Goal: Navigation & Orientation: Find specific page/section

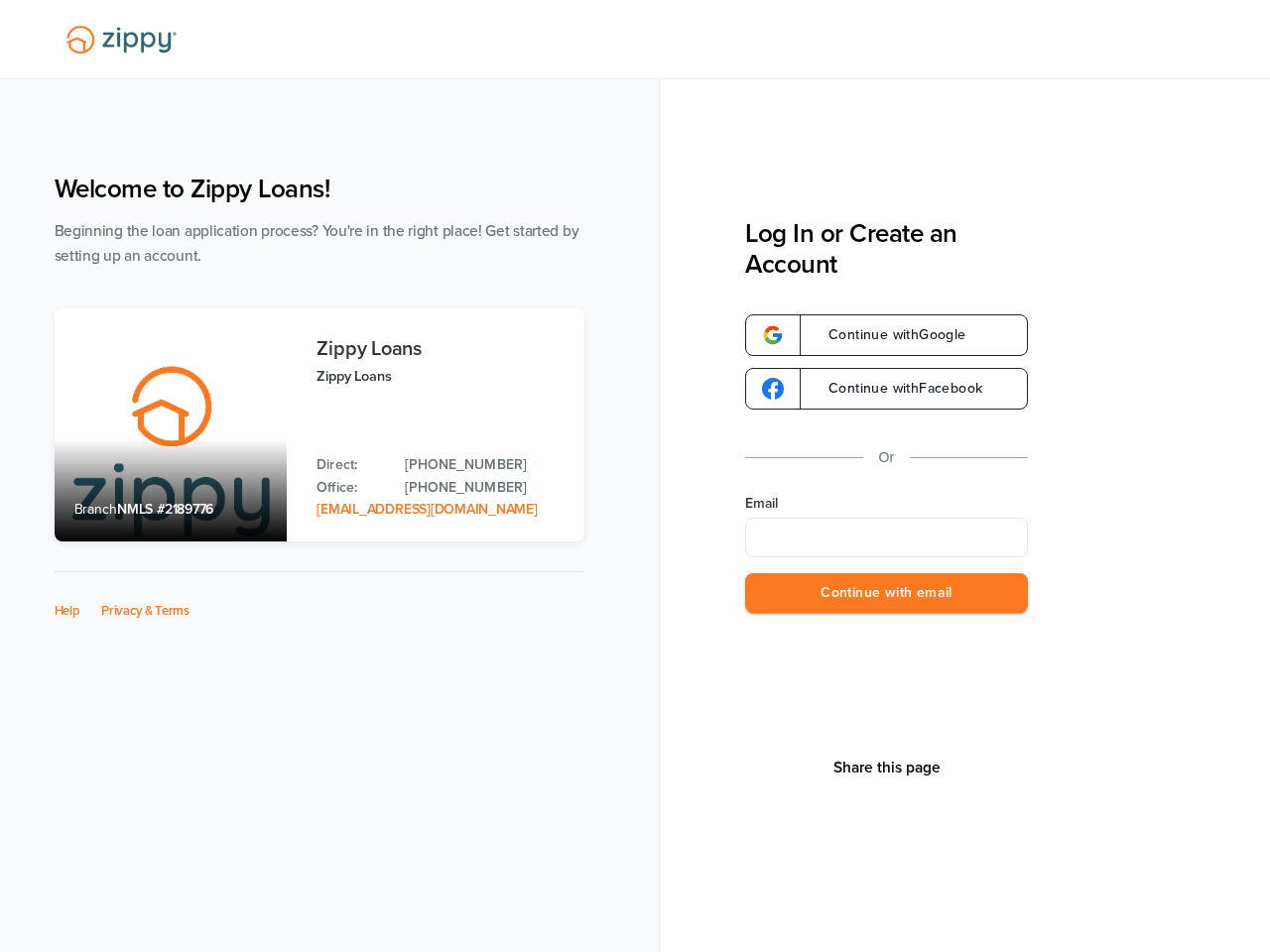
click at [635, 476] on div "Welcome to Zippy Loans! Beginning the loan application process? You're in the r…" at bounding box center [635, 528] width 1202 height 749
click at [886, 768] on button "Share this page" at bounding box center [886, 768] width 119 height 20
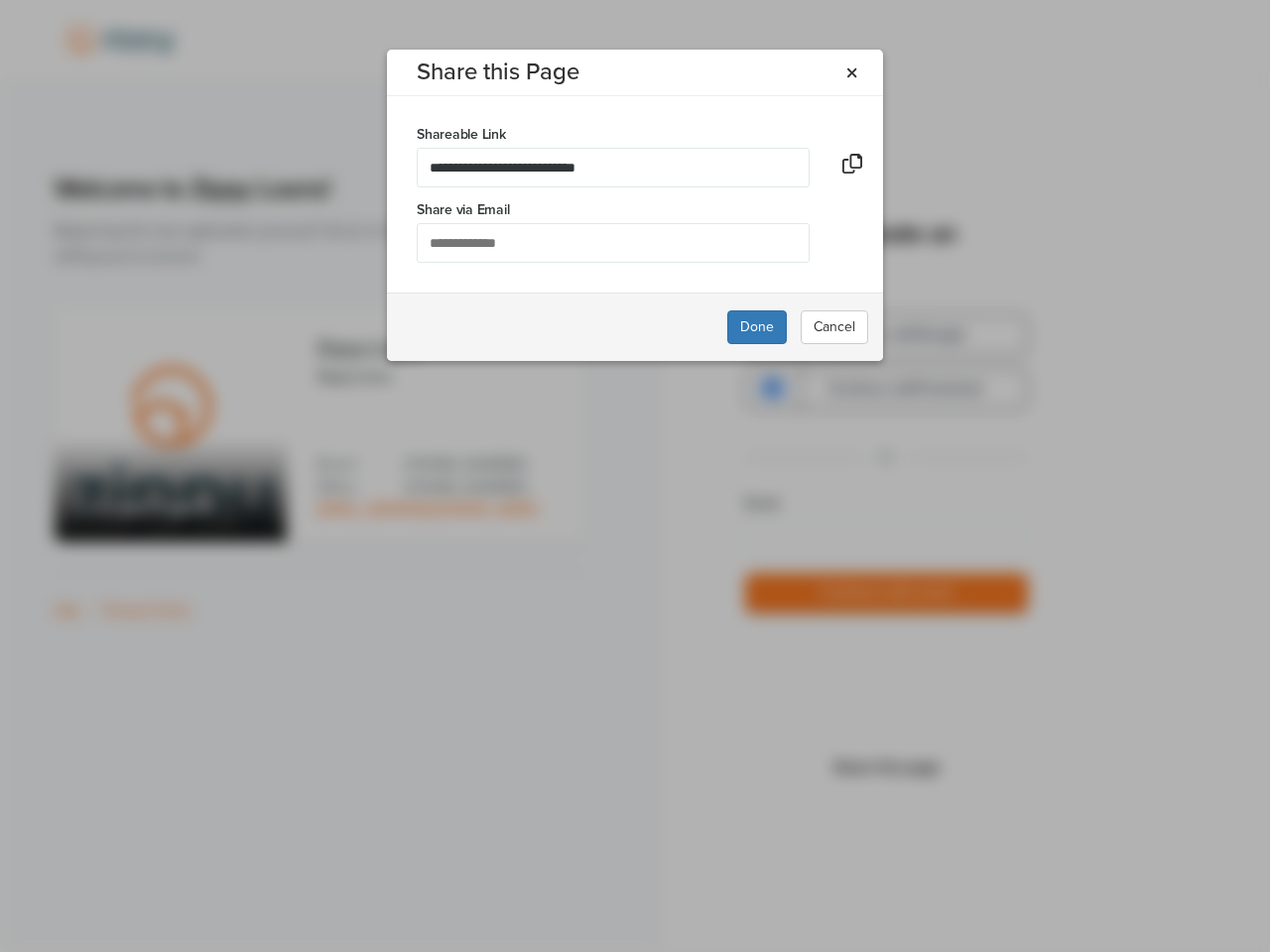
click at [886, 537] on div "**********" at bounding box center [635, 476] width 1270 height 952
click at [886, 593] on div "**********" at bounding box center [635, 476] width 1270 height 952
